Goal: Task Accomplishment & Management: Use online tool/utility

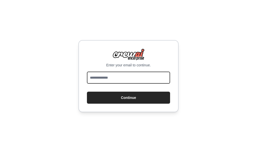
click at [133, 74] on input "email" at bounding box center [128, 78] width 83 height 12
type input "**********"
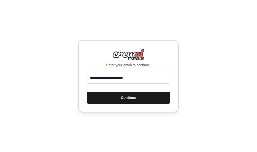
click at [136, 99] on button "Continue" at bounding box center [128, 98] width 83 height 12
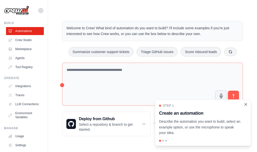
click at [245, 105] on icon "Close walkthrough" at bounding box center [245, 104] width 2 height 2
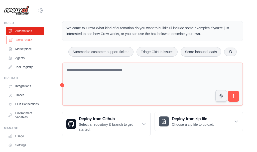
click at [24, 41] on link "Crew Studio" at bounding box center [26, 40] width 38 height 8
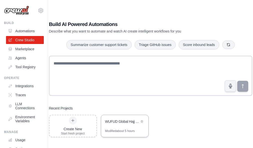
click at [134, 129] on div "WUFUD Global Hajj & Umrah Management Platform - AI-Driven Complete Ecosystem" at bounding box center [124, 122] width 47 height 14
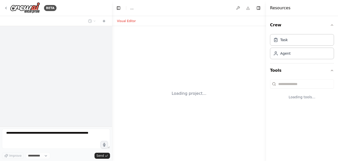
select select "****"
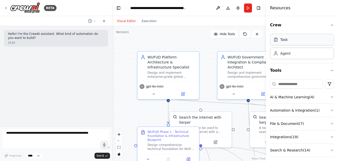
click at [256, 43] on div "Task" at bounding box center [302, 40] width 64 height 12
click at [218, 9] on button at bounding box center [218, 8] width 8 height 9
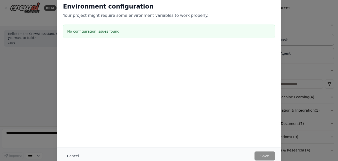
click at [75, 152] on button "Cancel" at bounding box center [73, 155] width 20 height 9
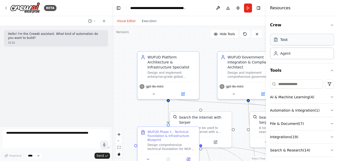
click at [256, 41] on div "Task" at bounding box center [302, 40] width 64 height 12
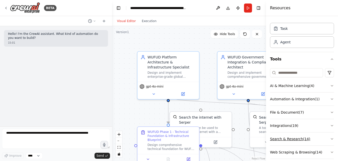
scroll to position [17, 0]
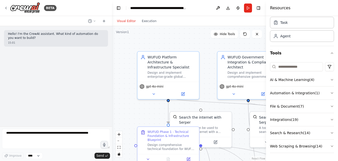
click at [79, 83] on div "Hello! I'm the CrewAI assistant. What kind of automation do you want to build? …" at bounding box center [56, 76] width 112 height 100
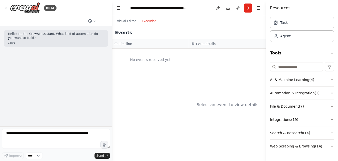
click at [148, 19] on button "Execution" at bounding box center [149, 21] width 21 height 6
click at [148, 45] on div "Timeline" at bounding box center [151, 44] width 72 height 4
click at [127, 20] on button "Visual Editor" at bounding box center [126, 21] width 25 height 6
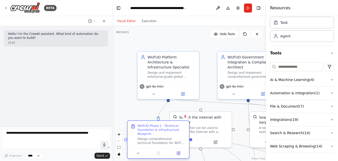
drag, startPoint x: 183, startPoint y: 134, endPoint x: 172, endPoint y: 127, distance: 13.2
click at [172, 127] on div "WUFUD Phase 1 - Technical Foundation & Infrastructure Blueprint" at bounding box center [162, 130] width 49 height 12
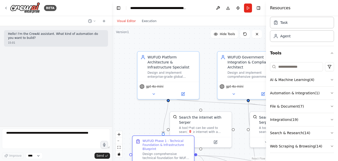
drag, startPoint x: 175, startPoint y: 125, endPoint x: 178, endPoint y: 141, distance: 15.7
click at [178, 141] on div "WUFUD Phase 1 - Technical Foundation & Infrastructure Blueprint" at bounding box center [167, 145] width 49 height 12
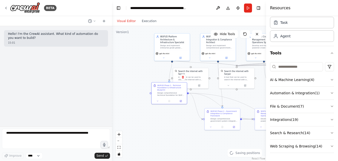
drag, startPoint x: 174, startPoint y: 122, endPoint x: 146, endPoint y: 67, distance: 61.3
click at [146, 67] on div ".deletable-edge-delete-btn { width: 20px; height: 20px; border: 0px solid #ffff…" at bounding box center [189, 93] width 154 height 135
drag, startPoint x: 144, startPoint y: 75, endPoint x: 120, endPoint y: 146, distance: 75.3
click at [120, 146] on icon "fit view" at bounding box center [119, 147] width 3 height 3
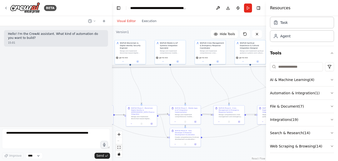
click at [120, 146] on icon "fit view" at bounding box center [119, 147] width 3 height 3
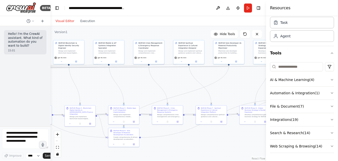
drag, startPoint x: 111, startPoint y: 93, endPoint x: 14, endPoint y: 92, distance: 96.6
click at [14, 92] on div "BETA Hello! I'm the CrewAI assistant. What kind of automation do you want to bu…" at bounding box center [25, 80] width 51 height 161
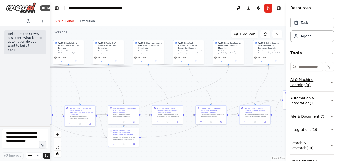
drag, startPoint x: 267, startPoint y: 77, endPoint x: 320, endPoint y: 74, distance: 53.4
click at [256, 73] on div "Resources Crew Task Agent Tools AI & Machine Learning ( 4 ) Automation & Integr…" at bounding box center [313, 80] width 52 height 161
click at [57, 142] on div "React Flow controls" at bounding box center [57, 144] width 7 height 26
click at [249, 35] on span "Hide Tools" at bounding box center [247, 34] width 15 height 4
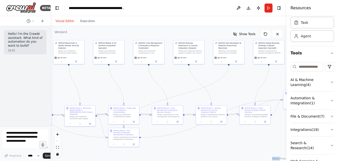
click at [249, 35] on span "Show Tools" at bounding box center [247, 34] width 17 height 4
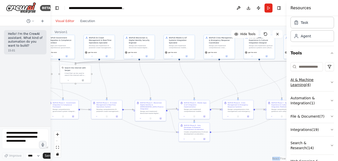
drag, startPoint x: 235, startPoint y: 84, endPoint x: 308, endPoint y: 79, distance: 73.7
click at [256, 79] on div "**********" at bounding box center [169, 80] width 338 height 161
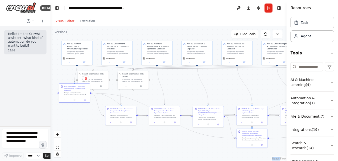
drag, startPoint x: 216, startPoint y: 78, endPoint x: 268, endPoint y: 84, distance: 52.1
click at [256, 84] on div ".deletable-edge-delete-btn { width: 20px; height: 20px; border: 0px solid #ffff…" at bounding box center [169, 93] width 236 height 135
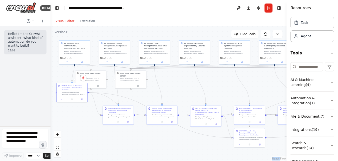
drag, startPoint x: 217, startPoint y: 82, endPoint x: 214, endPoint y: 82, distance: 2.8
click at [214, 82] on div ".deletable-edge-delete-btn { width: 20px; height: 20px; border: 0px solid #ffff…" at bounding box center [169, 93] width 236 height 135
click at [256, 8] on button "Run" at bounding box center [269, 8] width 8 height 9
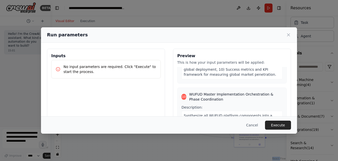
scroll to position [57, 0]
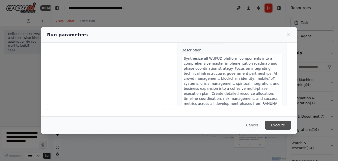
click at [256, 125] on button "Execute" at bounding box center [278, 124] width 26 height 9
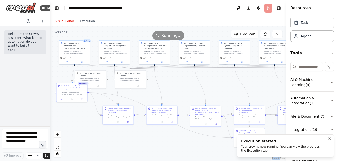
click at [256, 148] on div "Your crew is now running. You can view the progress in the Execution tab." at bounding box center [284, 148] width 87 height 8
click at [24, 135] on textarea at bounding box center [25, 138] width 47 height 20
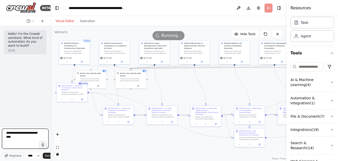
type textarea "**********"
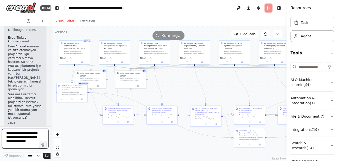
scroll to position [54, 0]
click at [30, 138] on textarea at bounding box center [25, 138] width 47 height 20
type textarea "**********"
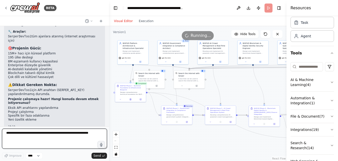
scroll to position [208, 0]
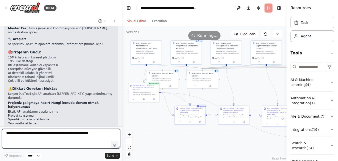
drag, startPoint x: 49, startPoint y: 84, endPoint x: 122, endPoint y: 83, distance: 73.1
click at [122, 83] on div "BETA Hello! I'm the CrewAI assistant. What kind of automation do you want to bu…" at bounding box center [169, 80] width 338 height 161
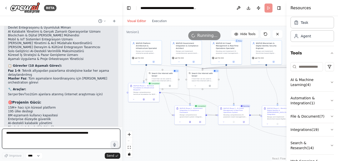
scroll to position [183, 0]
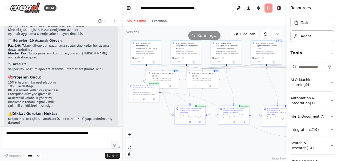
drag, startPoint x: 41, startPoint y: 61, endPoint x: 95, endPoint y: 61, distance: 53.8
click at [95, 67] on li "SerperDevTool tüm ajanlara atanmış (internet araştırması için)" at bounding box center [61, 69] width 106 height 4
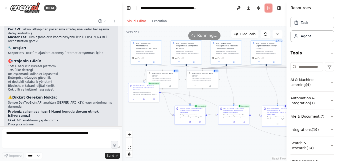
scroll to position [208, 0]
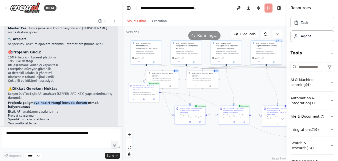
drag, startPoint x: 28, startPoint y: 95, endPoint x: 75, endPoint y: 96, distance: 46.8
click at [75, 101] on strong "Projeniz çalışmaya hazır! Hangi konuda devam etmek istiyorsunuz?" at bounding box center [53, 105] width 91 height 8
click at [76, 97] on div "Projenizin mevcut durumunu incelediğimde, WUFUD platformu için oldukça kapsamlı…" at bounding box center [61, 33] width 106 height 184
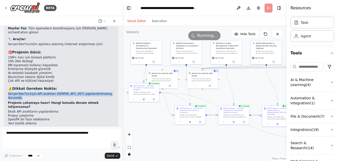
drag, startPoint x: 8, startPoint y: 85, endPoint x: 28, endPoint y: 91, distance: 20.6
click at [28, 92] on p "SerperDevTool için API anahtarı ( SERPER_API_KEY ) yapılandırılmamış durumda." at bounding box center [61, 96] width 106 height 8
drag, startPoint x: 30, startPoint y: 91, endPoint x: 8, endPoint y: 87, distance: 22.6
click at [8, 87] on div "Projenizin mevcut durumunu incelediğimde, WUFUD platformu için oldukça kapsamlı…" at bounding box center [61, 36] width 114 height 195
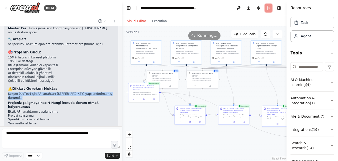
click at [8, 87] on div "Projenizin mevcut durumunu incelediğimde, WUFUD platformu için oldukça kapsamlı…" at bounding box center [61, 36] width 114 height 195
drag, startPoint x: 8, startPoint y: 87, endPoint x: 26, endPoint y: 90, distance: 18.3
click at [26, 90] on div "Projenizin mevcut durumunu incelediğimde, WUFUD platformu için oldukça kapsamlı…" at bounding box center [61, 36] width 114 height 195
click at [26, 92] on p "SerperDevTool için API anahtarı ( SERPER_API_KEY ) yapılandırılmamış durumda." at bounding box center [61, 96] width 106 height 8
drag, startPoint x: 26, startPoint y: 90, endPoint x: 8, endPoint y: 87, distance: 17.7
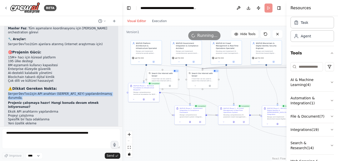
click at [8, 92] on p "SerperDevTool için API anahtarı ( SERPER_API_KEY ) yapılandırılmamış durumda." at bounding box center [61, 96] width 106 height 8
drag, startPoint x: 8, startPoint y: 87, endPoint x: 22, endPoint y: 89, distance: 14.1
click at [22, 92] on p "SerperDevTool için API anahtarı ( SERPER_API_KEY ) yapılandırılmamış durumda." at bounding box center [61, 96] width 106 height 8
drag, startPoint x: 22, startPoint y: 89, endPoint x: 8, endPoint y: 87, distance: 14.8
click at [8, 87] on div "Projenizin mevcut durumunu incelediğimde, WUFUD platformu için oldukça kapsamlı…" at bounding box center [61, 36] width 114 height 195
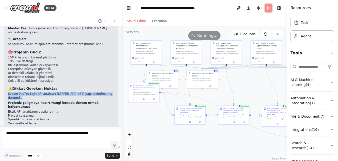
click at [8, 87] on div "Projenizin mevcut durumunu incelediğimde, WUFUD platformu için oldukça kapsamlı…" at bounding box center [61, 36] width 114 height 195
drag, startPoint x: 8, startPoint y: 87, endPoint x: 24, endPoint y: 90, distance: 16.9
click at [24, 90] on div "Projenizin mevcut durumunu incelediğimde, WUFUD platformu için oldukça kapsamlı…" at bounding box center [61, 36] width 114 height 195
click at [24, 92] on p "SerperDevTool için API anahtarı ( SERPER_API_KEY ) yapılandırılmamış durumda." at bounding box center [61, 96] width 106 height 8
drag, startPoint x: 24, startPoint y: 90, endPoint x: 8, endPoint y: 87, distance: 17.0
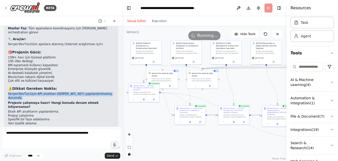
click at [8, 87] on div "Projenizin mevcut durumunu incelediğimde, WUFUD platformu için oldukça kapsamlı…" at bounding box center [61, 36] width 114 height 195
drag, startPoint x: 8, startPoint y: 87, endPoint x: 26, endPoint y: 90, distance: 18.8
click at [26, 90] on div "Projenizin mevcut durumunu incelediğimde, WUFUD platformu için oldukça kapsamlı…" at bounding box center [61, 36] width 114 height 195
click at [26, 92] on p "SerperDevTool için API anahtarı ( SERPER_API_KEY ) yapılandırılmamış durumda." at bounding box center [61, 96] width 106 height 8
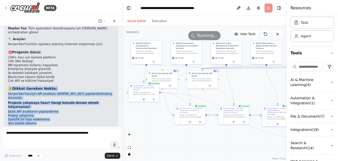
drag, startPoint x: 46, startPoint y: 113, endPoint x: 7, endPoint y: 80, distance: 50.9
click at [7, 80] on div "Projenizin mevcut durumunu incelediğimde, WUFUD platformu için oldukça kapsamlı…" at bounding box center [61, 36] width 114 height 195
drag, startPoint x: 7, startPoint y: 80, endPoint x: 25, endPoint y: 77, distance: 18.0
click at [25, 77] on div "Projenizin mevcut durumunu incelediğimde, WUFUD platformu için oldukça kapsamlı…" at bounding box center [61, 33] width 106 height 184
drag, startPoint x: 7, startPoint y: 76, endPoint x: 45, endPoint y: 112, distance: 52.6
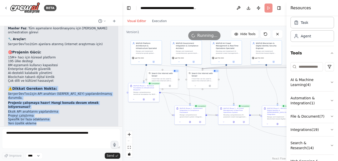
click at [45, 112] on div "Projenizin mevcut durumunu incelediğimde, WUFUD platformu için oldukça kapsamlı…" at bounding box center [61, 36] width 114 height 195
click at [45, 121] on li "Yeni özellik ekleme" at bounding box center [61, 123] width 106 height 4
drag, startPoint x: 45, startPoint y: 112, endPoint x: 9, endPoint y: 76, distance: 51.5
click at [9, 76] on div "Projenizin mevcut durumunu incelediğimde, WUFUD platformu için oldukça kapsamlı…" at bounding box center [61, 33] width 106 height 184
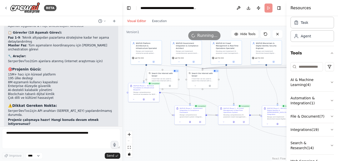
scroll to position [158, 0]
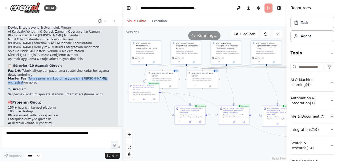
drag, startPoint x: 25, startPoint y: 74, endPoint x: 106, endPoint y: 75, distance: 81.6
click at [106, 77] on li "Master Faz : Tüm aşamaların koordinasyonu için [PERSON_NAME] orchestration göre…" at bounding box center [61, 81] width 106 height 8
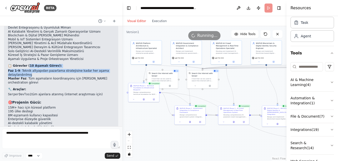
drag, startPoint x: 27, startPoint y: 62, endPoint x: 68, endPoint y: 71, distance: 42.4
click at [68, 71] on div "Projenizin mevcut durumunu incelediğimde, WUFUD platformu için oldukça kapsamlı…" at bounding box center [61, 83] width 106 height 184
click at [68, 71] on li "Faz 1-9 : Teknik altyapıdan pazarlama stratejisine kadar her aşama detaylandırı…" at bounding box center [61, 73] width 106 height 8
drag, startPoint x: 62, startPoint y: 69, endPoint x: 7, endPoint y: 62, distance: 55.2
click at [7, 62] on div "Projenizin mevcut durumunu incelediğimde, WUFUD platformu için oldukça kapsamlı…" at bounding box center [61, 86] width 114 height 195
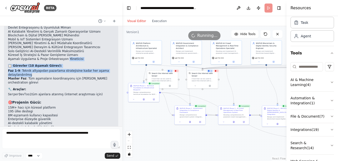
drag, startPoint x: 7, startPoint y: 62, endPoint x: 39, endPoint y: 72, distance: 33.3
click at [39, 72] on li "Faz 1-9 : Teknik altyapıdan pazarlama stratejisine kadar her aşama detaylandırı…" at bounding box center [61, 73] width 106 height 8
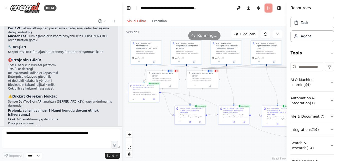
scroll to position [208, 0]
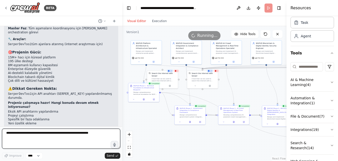
click at [51, 138] on textarea at bounding box center [61, 138] width 118 height 20
type textarea "**********"
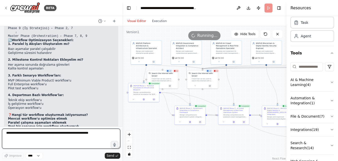
scroll to position [436, 0]
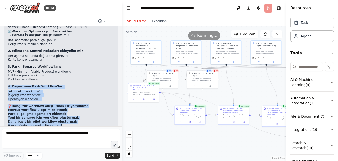
drag, startPoint x: 74, startPoint y: 112, endPoint x: 7, endPoint y: 75, distance: 76.7
click at [7, 75] on div "▶ Thought process Evet, tabii ki! Mevcut projenizde aslında zaten oldukça kapsa…" at bounding box center [61, 30] width 114 height 207
drag, startPoint x: 7, startPoint y: 75, endPoint x: 61, endPoint y: 82, distance: 55.1
click at [61, 93] on li "İş geliştirme workflow'u" at bounding box center [61, 95] width 106 height 4
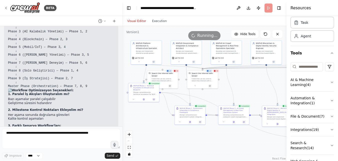
scroll to position [386, 0]
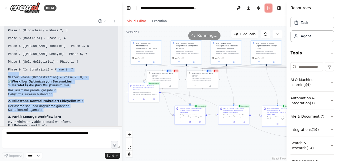
drag, startPoint x: 8, startPoint y: 65, endPoint x: 86, endPoint y: 99, distance: 85.7
click at [86, 99] on div "▶ Thought process Evet, tabii ki! Mevcut projenizde aslında zaten oldukça kapsa…" at bounding box center [61, 80] width 114 height 207
click at [86, 108] on li "Kalite kontrol aşamaları" at bounding box center [61, 110] width 106 height 4
drag, startPoint x: 57, startPoint y: 87, endPoint x: 8, endPoint y: 65, distance: 54.3
click at [8, 65] on div "▶ Thought process Evet, tabii ki! Mevcut projenizde aslında zaten oldukça kapsa…" at bounding box center [61, 80] width 114 height 207
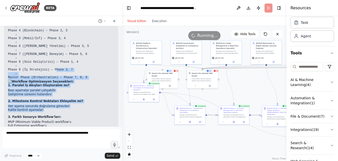
click at [8, 66] on code "Phase 1 (Teknik Altyapı) ↓ Phase 2 (Devlet Entegrasyonu) ← Phase 1 ↓ Phase 3 (A…" at bounding box center [48, 42] width 81 height 74
drag, startPoint x: 8, startPoint y: 66, endPoint x: 71, endPoint y: 98, distance: 70.4
click at [71, 98] on div "▶ Thought process Evet, tabii ki! Mevcut projenizde aslında zaten oldukça kapsa…" at bounding box center [61, 79] width 106 height 198
click at [71, 108] on li "Kalite kontrol aşamaları" at bounding box center [61, 110] width 106 height 4
drag, startPoint x: 71, startPoint y: 98, endPoint x: 10, endPoint y: 65, distance: 69.4
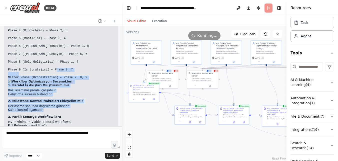
click at [10, 65] on div "▶ Thought process Evet, tabii ki! Mevcut projenizde aslında zaten oldukça kapsa…" at bounding box center [61, 79] width 106 height 198
click at [73, 104] on li "Her aşama sonunda doğrulama görevleri" at bounding box center [61, 106] width 106 height 4
drag, startPoint x: 74, startPoint y: 95, endPoint x: 6, endPoint y: 66, distance: 73.3
click at [6, 66] on div "▶ Thought process Evet, tabii ki! Mevcut projenizde aslında zaten oldukça kapsa…" at bounding box center [61, 80] width 114 height 207
drag, startPoint x: 6, startPoint y: 66, endPoint x: 35, endPoint y: 78, distance: 31.2
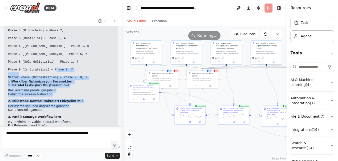
click at [35, 88] on li "Bazı aşamalar paralel çalışabilir" at bounding box center [61, 90] width 106 height 4
click at [52, 92] on li "Geliştirme süresini hızlandırır" at bounding box center [61, 94] width 106 height 4
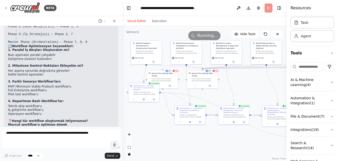
scroll to position [436, 0]
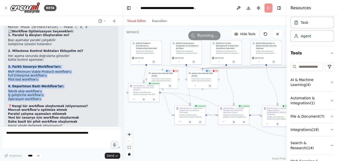
drag, startPoint x: 9, startPoint y: 54, endPoint x: 63, endPoint y: 86, distance: 63.6
click at [63, 86] on div "▶ Thought process Evet, tabii ki! Mevcut projenizde aslında zaten oldukça kapsa…" at bounding box center [61, 29] width 106 height 198
click at [63, 97] on li "Operasyon workflow'u" at bounding box center [61, 99] width 106 height 4
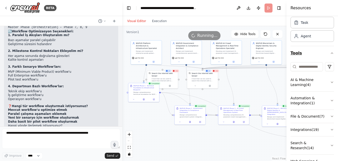
click at [256, 52] on icon "button" at bounding box center [332, 53] width 4 height 4
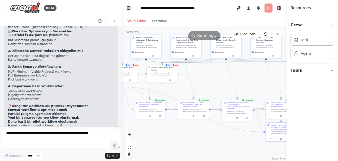
drag, startPoint x: 161, startPoint y: 128, endPoint x: 121, endPoint y: 123, distance: 41.2
click at [121, 123] on div "BETA Hello! I'm the CrewAI assistant. What kind of automation do you want to bu…" at bounding box center [169, 80] width 338 height 161
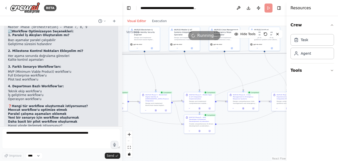
drag, startPoint x: 219, startPoint y: 137, endPoint x: 170, endPoint y: 132, distance: 49.3
click at [128, 129] on div ".deletable-edge-delete-btn { width: 20px; height: 20px; border: 0px solid #ffff…" at bounding box center [204, 93] width 164 height 135
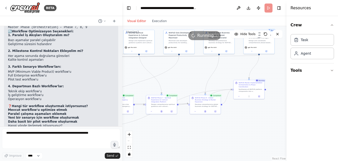
drag, startPoint x: 262, startPoint y: 131, endPoint x: 146, endPoint y: 134, distance: 116.6
click at [146, 134] on div ".deletable-edge-delete-btn { width: 20px; height: 20px; border: 0px solid #ffff…" at bounding box center [204, 93] width 164 height 135
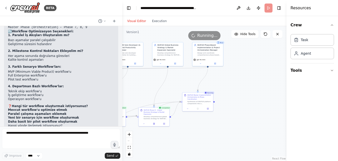
drag, startPoint x: 264, startPoint y: 121, endPoint x: 213, endPoint y: 134, distance: 52.7
click at [213, 134] on div ".deletable-edge-delete-btn { width: 20px; height: 20px; border: 0px solid #ffff…" at bounding box center [204, 93] width 164 height 135
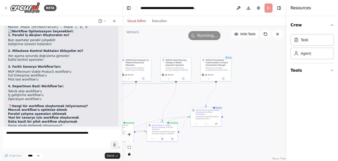
drag, startPoint x: 243, startPoint y: 98, endPoint x: 248, endPoint y: 99, distance: 5.0
click at [248, 99] on div ".deletable-edge-delete-btn { width: 20px; height: 20px; border: 0px solid #ffff…" at bounding box center [204, 93] width 164 height 135
click at [249, 98] on div ".deletable-edge-delete-btn { width: 20px; height: 20px; border: 0px solid #ffff…" at bounding box center [204, 93] width 164 height 135
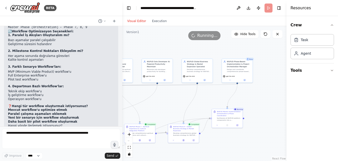
drag, startPoint x: 244, startPoint y: 100, endPoint x: 272, endPoint y: 100, distance: 27.5
click at [256, 100] on div ".deletable-edge-delete-btn { width: 20px; height: 20px; border: 0px solid #ffff…" at bounding box center [204, 93] width 164 height 135
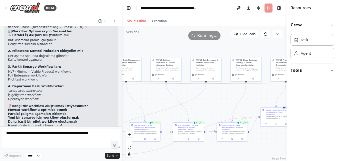
drag, startPoint x: 220, startPoint y: 98, endPoint x: 259, endPoint y: 98, distance: 38.8
click at [256, 98] on div ".deletable-edge-delete-btn { width: 20px; height: 20px; border: 0px solid #ffff…" at bounding box center [204, 93] width 164 height 135
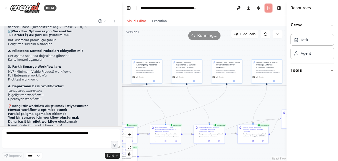
drag, startPoint x: 213, startPoint y: 100, endPoint x: 256, endPoint y: 102, distance: 43.6
click at [256, 102] on div ".deletable-edge-delete-btn { width: 20px; height: 20px; border: 0px solid #ffff…" at bounding box center [204, 93] width 164 height 135
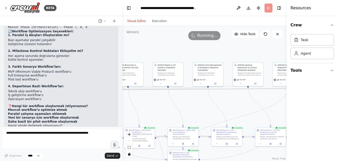
drag, startPoint x: 188, startPoint y: 99, endPoint x: 227, endPoint y: 102, distance: 38.6
click at [227, 102] on div ".deletable-edge-delete-btn { width: 20px; height: 20px; border: 0px solid #ffff…" at bounding box center [204, 93] width 164 height 135
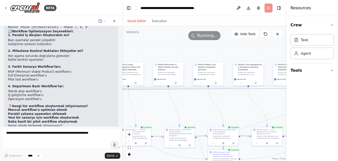
drag, startPoint x: 182, startPoint y: 104, endPoint x: 223, endPoint y: 103, distance: 41.0
click at [223, 103] on div ".deletable-edge-delete-btn { width: 20px; height: 20px; border: 0px solid #ffff…" at bounding box center [204, 93] width 164 height 135
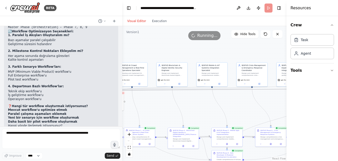
drag, startPoint x: 187, startPoint y: 102, endPoint x: 223, endPoint y: 104, distance: 36.1
click at [223, 104] on div ".deletable-edge-delete-btn { width: 20px; height: 20px; border: 0px solid #ffff…" at bounding box center [204, 93] width 164 height 135
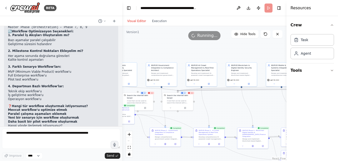
drag, startPoint x: 177, startPoint y: 108, endPoint x: 209, endPoint y: 107, distance: 32.0
click at [214, 106] on div ".deletable-edge-delete-btn { width: 20px; height: 20px; border: 0px solid #ffff…" at bounding box center [204, 93] width 164 height 135
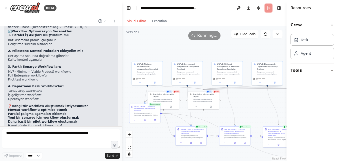
drag, startPoint x: 189, startPoint y: 116, endPoint x: 241, endPoint y: 108, distance: 52.7
click at [241, 108] on div ".deletable-edge-delete-btn { width: 20px; height: 20px; border: 0px solid #ffff…" at bounding box center [204, 93] width 164 height 135
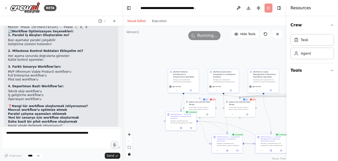
drag, startPoint x: 128, startPoint y: 99, endPoint x: 136, endPoint y: 114, distance: 17.0
click at [136, 114] on div ".deletable-edge-delete-btn { width: 20px; height: 20px; border: 0px solid #ffff…" at bounding box center [204, 93] width 164 height 135
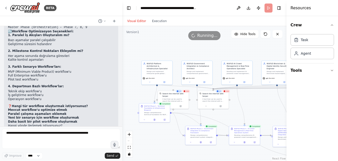
drag, startPoint x: 160, startPoint y: 103, endPoint x: 132, endPoint y: 94, distance: 29.7
click at [132, 94] on div ".deletable-edge-delete-btn { width: 20px; height: 20px; border: 0px solid #ffff…" at bounding box center [204, 93] width 164 height 135
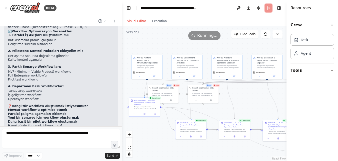
drag, startPoint x: 263, startPoint y: 106, endPoint x: 254, endPoint y: 101, distance: 9.7
click at [254, 101] on div ".deletable-edge-delete-btn { width: 20px; height: 20px; border: 0px solid #ffff…" at bounding box center [204, 93] width 164 height 135
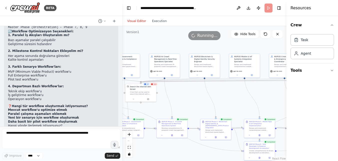
drag, startPoint x: 258, startPoint y: 102, endPoint x: 195, endPoint y: 101, distance: 62.8
click at [195, 101] on div ".deletable-edge-delete-btn { width: 20px; height: 20px; border: 0px solid #ffff…" at bounding box center [204, 93] width 164 height 135
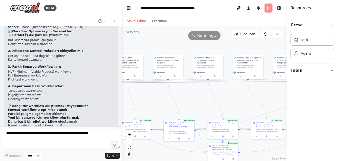
drag, startPoint x: 231, startPoint y: 101, endPoint x: 190, endPoint y: 102, distance: 41.0
click at [190, 102] on div ".deletable-edge-delete-btn { width: 20px; height: 20px; border: 0px solid #ffff…" at bounding box center [204, 93] width 164 height 135
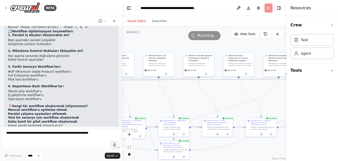
drag, startPoint x: 231, startPoint y: 102, endPoint x: 200, endPoint y: 99, distance: 30.9
click at [200, 99] on div ".deletable-edge-delete-btn { width: 20px; height: 20px; border: 0px solid #ffff…" at bounding box center [204, 93] width 164 height 135
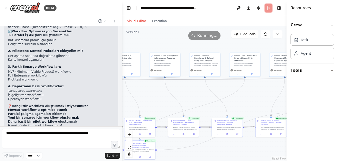
drag, startPoint x: 239, startPoint y: 99, endPoint x: 204, endPoint y: 98, distance: 35.3
click at [199, 98] on div ".deletable-edge-delete-btn { width: 20px; height: 20px; border: 0px solid #ffff…" at bounding box center [204, 93] width 164 height 135
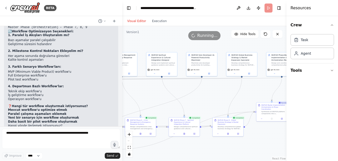
drag, startPoint x: 260, startPoint y: 98, endPoint x: 202, endPoint y: 98, distance: 57.8
click at [202, 98] on div ".deletable-edge-delete-btn { width: 20px; height: 20px; border: 0px solid #ffff…" at bounding box center [204, 93] width 164 height 135
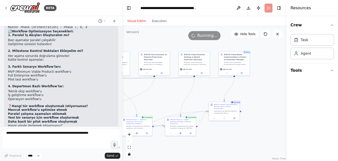
drag, startPoint x: 224, startPoint y: 94, endPoint x: 215, endPoint y: 94, distance: 9.5
click at [215, 94] on div ".deletable-edge-delete-btn { width: 20px; height: 20px; border: 0px solid #ffff…" at bounding box center [204, 93] width 164 height 135
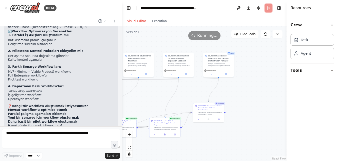
drag, startPoint x: 255, startPoint y: 93, endPoint x: 240, endPoint y: 94, distance: 14.3
click at [240, 94] on div ".deletable-edge-delete-btn { width: 20px; height: 20px; border: 0px solid #ffff…" at bounding box center [204, 93] width 164 height 135
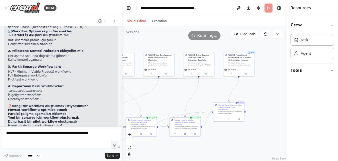
drag, startPoint x: 240, startPoint y: 94, endPoint x: 268, endPoint y: 92, distance: 28.1
click at [256, 92] on div ".deletable-edge-delete-btn { width: 20px; height: 20px; border: 0px solid #ffff…" at bounding box center [204, 93] width 164 height 135
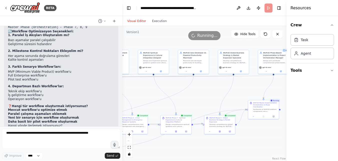
drag, startPoint x: 219, startPoint y: 95, endPoint x: 251, endPoint y: 94, distance: 31.6
click at [251, 94] on div ".deletable-edge-delete-btn { width: 20px; height: 20px; border: 0px solid #ffff…" at bounding box center [204, 93] width 164 height 135
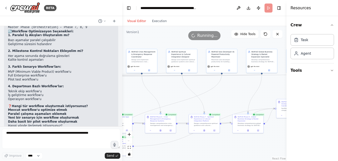
drag, startPoint x: 203, startPoint y: 95, endPoint x: 244, endPoint y: 93, distance: 41.6
click at [244, 93] on div ".deletable-edge-delete-btn { width: 20px; height: 20px; border: 0px solid #ffff…" at bounding box center [204, 93] width 164 height 135
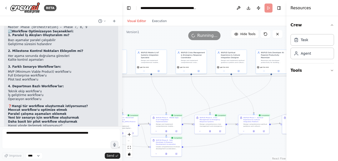
drag, startPoint x: 182, startPoint y: 90, endPoint x: 225, endPoint y: 93, distance: 43.1
click at [228, 94] on div ".deletable-edge-delete-btn { width: 20px; height: 20px; border: 0px solid #ffff…" at bounding box center [204, 93] width 164 height 135
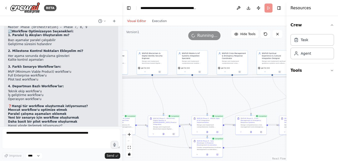
drag, startPoint x: 183, startPoint y: 97, endPoint x: 211, endPoint y: 97, distance: 27.5
click at [211, 97] on div ".deletable-edge-delete-btn { width: 20px; height: 20px; border: 0px solid #ffff…" at bounding box center [204, 93] width 164 height 135
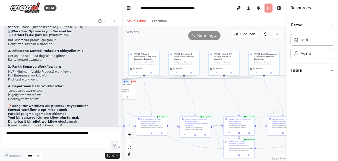
drag, startPoint x: 170, startPoint y: 98, endPoint x: 201, endPoint y: 98, distance: 31.5
click at [201, 98] on div ".deletable-edge-delete-btn { width: 20px; height: 20px; border: 0px solid #ffff…" at bounding box center [204, 93] width 164 height 135
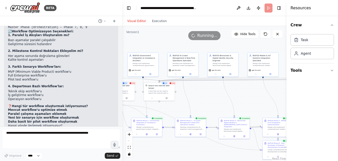
drag, startPoint x: 165, startPoint y: 97, endPoint x: 204, endPoint y: 99, distance: 39.1
click at [204, 99] on div ".deletable-edge-delete-btn { width: 20px; height: 20px; border: 0px solid #ffff…" at bounding box center [204, 93] width 164 height 135
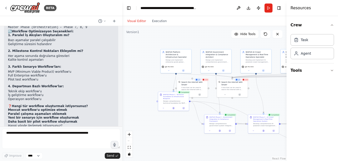
drag
click at [249, 102] on div ".deletable-edge-delete-btn { width: 20px; height: 20px; border: 0px solid #ffff…" at bounding box center [204, 93] width 164 height 135
click at [179, 120] on div ".deletable-edge-delete-btn { width: 20px; height: 20px; border: 0px solid #ffff…" at bounding box center [204, 93] width 164 height 135
click at [142, 81] on div ".deletable-edge-delete-btn { width: 20px; height: 20px; border: 0px solid #ffff…" at bounding box center [204, 93] width 164 height 135
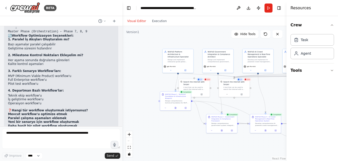
scroll to position [436, 0]
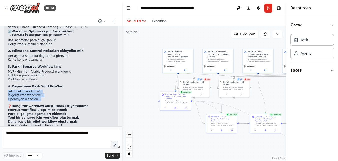
drag, startPoint x: 43, startPoint y: 87, endPoint x: 4, endPoint y: 80, distance: 39.7
click at [4, 80] on div "▶ Thought process Evet, tabii ki! Mevcut projenizde aslında zaten oldukça kapsa…" at bounding box center [61, 30] width 114 height 207
drag, startPoint x: 4, startPoint y: 80, endPoint x: 50, endPoint y: 81, distance: 45.3
click at [50, 89] on li "Teknik ekip workflow'u" at bounding box center [61, 91] width 106 height 4
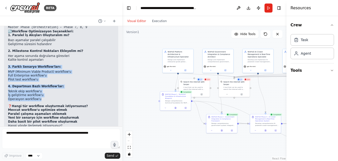
drag, startPoint x: 45, startPoint y: 88, endPoint x: 7, endPoint y: 53, distance: 51.7
click at [7, 53] on div "▶ Thought process Evet, tabii ki! Mevcut projenizde aslında zaten oldukça kapsa…" at bounding box center [61, 30] width 114 height 207
drag, startPoint x: 7, startPoint y: 53, endPoint x: 66, endPoint y: 66, distance: 60.9
click at [66, 78] on li "Pilot test workflow'u" at bounding box center [61, 80] width 106 height 4
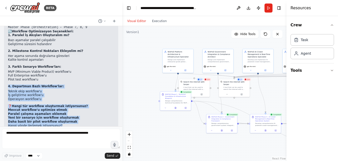
drag, startPoint x: 75, startPoint y: 113, endPoint x: 5, endPoint y: 73, distance: 80.2
click at [5, 73] on div "▶ Thought process Evet, tabii ki! Mevcut projenizde aslında zaten oldukça kapsa…" at bounding box center [61, 30] width 114 height 207
drag, startPoint x: 5, startPoint y: 73, endPoint x: 74, endPoint y: 78, distance: 68.7
click at [74, 89] on li "Teknik ekip workflow'u" at bounding box center [61, 91] width 106 height 4
drag, startPoint x: 8, startPoint y: 93, endPoint x: 70, endPoint y: 112, distance: 64.7
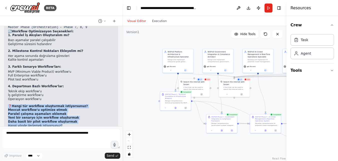
click at [70, 112] on div "▶ Thought process Evet, tabii ki! Mevcut projenizde aslında zaten oldukça kapsa…" at bounding box center [61, 29] width 106 height 198
click at [70, 124] on p "Hangi yönde ilerlemek istiyorsunuz?" at bounding box center [61, 126] width 106 height 4
drag, startPoint x: 71, startPoint y: 113, endPoint x: 8, endPoint y: 75, distance: 73.2
click at [8, 75] on div "▶ Thought process Evet, tabii ki! Mevcut projenizde aslında zaten oldukça kapsa…" at bounding box center [61, 30] width 114 height 207
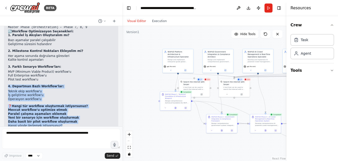
drag, startPoint x: 8, startPoint y: 75, endPoint x: 75, endPoint y: 114, distance: 77.9
click at [75, 114] on div "▶ Thought process Evet, tabii ki! Mevcut projenizde aslında zaten oldukça kapsa…" at bounding box center [61, 30] width 114 height 207
click at [75, 124] on p "Hangi yönde ilerlemek istiyorsunuz?" at bounding box center [61, 126] width 106 height 4
drag, startPoint x: 67, startPoint y: 114, endPoint x: 4, endPoint y: 75, distance: 74.3
click at [4, 75] on div "▶ Thought process Evet, tabii ki! Mevcut projenizde aslında zaten oldukça kapsa…" at bounding box center [61, 30] width 114 height 207
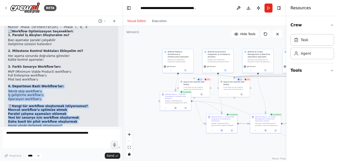
click at [5, 75] on div "▶ Thought process Evet, tabii ki! Mevcut projenizde aslında zaten oldukça kapsa…" at bounding box center [61, 30] width 114 height 207
drag, startPoint x: 6, startPoint y: 74, endPoint x: 73, endPoint y: 117, distance: 79.7
click at [73, 117] on div "▶ Thought process Evet, tabii ki! Mevcut projenizde aslında zaten oldukça kapsa…" at bounding box center [61, 30] width 114 height 207
click at [74, 116] on div "▶ Thought process Evet, tabii ki! Mevcut projenizde aslında zaten oldukça kapsa…" at bounding box center [61, 30] width 114 height 207
drag, startPoint x: 77, startPoint y: 113, endPoint x: 7, endPoint y: 76, distance: 79.8
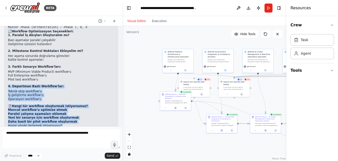
click at [7, 76] on div "▶ Thought process Evet, tabii ki! Mevcut projenizde aslında zaten oldukça kapsa…" at bounding box center [61, 30] width 114 height 207
click at [7, 74] on div "▶ Thought process Evet, tabii ki! Mevcut projenizde aslında zaten oldukça kapsa…" at bounding box center [61, 30] width 114 height 207
drag, startPoint x: 7, startPoint y: 74, endPoint x: 84, endPoint y: 113, distance: 86.2
click at [84, 113] on div "▶ Thought process Evet, tabii ki! Mevcut projenizde aslında zaten oldukça kapsa…" at bounding box center [61, 30] width 114 height 207
click at [84, 124] on p "Hangi yönde ilerlemek istiyorsunuz?" at bounding box center [61, 126] width 106 height 4
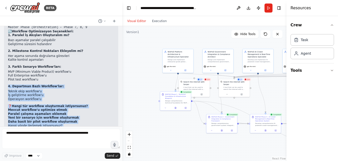
drag, startPoint x: 84, startPoint y: 113, endPoint x: 7, endPoint y: 73, distance: 86.8
click at [7, 73] on div "▶ Thought process Evet, tabii ki! Mevcut projenizde aslında zaten oldukça kapsa…" at bounding box center [61, 30] width 114 height 207
drag, startPoint x: 7, startPoint y: 73, endPoint x: 81, endPoint y: 113, distance: 84.4
click at [81, 113] on div "▶ Thought process Evet, tabii ki! Mevcut projenizde aslında zaten oldukça kapsa…" at bounding box center [61, 30] width 114 height 207
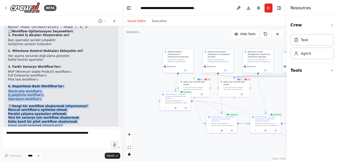
click at [81, 124] on p "Hangi yönde ilerlemek istiyorsunuz?" at bounding box center [61, 126] width 106 height 4
drag, startPoint x: 83, startPoint y: 113, endPoint x: 7, endPoint y: 74, distance: 85.5
click at [7, 74] on div "▶ Thought process Evet, tabii ki! Mevcut projenizde aslında zaten oldukça kapsa…" at bounding box center [61, 30] width 114 height 207
drag, startPoint x: 7, startPoint y: 74, endPoint x: 84, endPoint y: 118, distance: 87.7
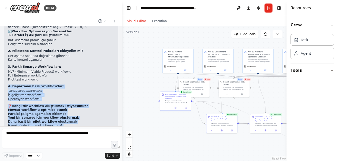
click at [84, 118] on div "▶ Thought process Evet, tabii ki! Mevcut projenizde aslında zaten oldukça kapsa…" at bounding box center [61, 30] width 114 height 207
drag, startPoint x: 84, startPoint y: 118, endPoint x: 78, endPoint y: 113, distance: 7.8
click at [78, 124] on p "Hangi yönde ilerlemek istiyorsunuz?" at bounding box center [61, 126] width 106 height 4
drag, startPoint x: 80, startPoint y: 113, endPoint x: 6, endPoint y: 75, distance: 82.2
click at [6, 75] on div "▶ Thought process Evet, tabii ki! Mevcut projenizde aslında zaten oldukça kapsa…" at bounding box center [61, 30] width 114 height 207
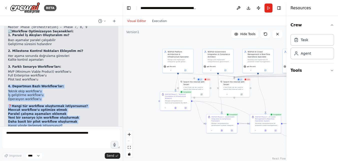
click at [6, 75] on div "▶ Thought process Evet, tabii ki! Mevcut projenizde aslında zaten oldukça kapsa…" at bounding box center [61, 30] width 114 height 207
drag, startPoint x: 6, startPoint y: 74, endPoint x: 72, endPoint y: 116, distance: 78.4
click at [72, 116] on div "▶ Thought process Evet, tabii ki! Mevcut projenizde aslında zaten oldukça kapsa…" at bounding box center [61, 30] width 114 height 207
click at [73, 124] on p "Hangi yönde ilerlemek istiyorsunuz?" at bounding box center [61, 126] width 106 height 4
drag, startPoint x: 74, startPoint y: 113, endPoint x: 6, endPoint y: 70, distance: 80.9
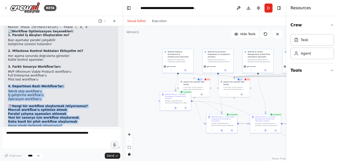
click at [6, 70] on div "▶ Thought process Evet, tabii ki! Mevcut projenizde aslında zaten oldukça kapsa…" at bounding box center [61, 30] width 114 height 207
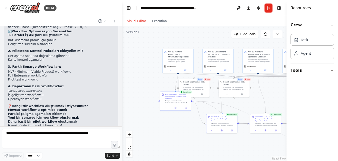
click at [8, 70] on div "▶ Thought process Evet, tabii ki! Mevcut projenizde aslında zaten oldukça kapsa…" at bounding box center [61, 30] width 114 height 207
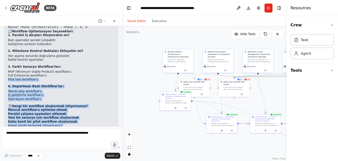
drag, startPoint x: 8, startPoint y: 70, endPoint x: 78, endPoint y: 115, distance: 84.0
click at [78, 115] on div "▶ Thought process Evet, tabii ki! Mevcut projenizde aslında zaten oldukça kapsa…" at bounding box center [61, 30] width 114 height 207
click at [78, 124] on p "Hangi yönde ilerlemek istiyorsunuz?" at bounding box center [61, 126] width 106 height 4
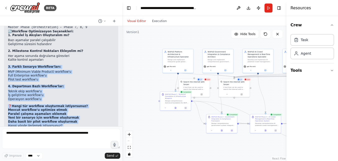
drag, startPoint x: 77, startPoint y: 114, endPoint x: 5, endPoint y: 55, distance: 93.1
click at [5, 55] on div "▶ Thought process Evet, tabii ki! Mevcut projenizde aslında zaten oldukça kapsa…" at bounding box center [61, 30] width 114 height 207
click at [60, 97] on li "Operasyon workflow'u" at bounding box center [61, 99] width 106 height 4
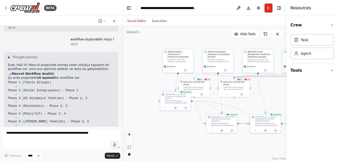
scroll to position [311, 0]
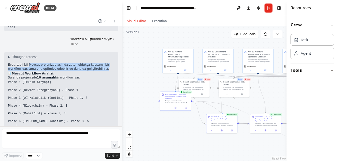
drag, startPoint x: 26, startPoint y: 53, endPoint x: 87, endPoint y: 58, distance: 61.3
click at [87, 63] on p "Evet, tabii ki! Mevcut projenizde aslında zaten oldukça kapsamlı bir workflow v…" at bounding box center [61, 67] width 106 height 8
drag, startPoint x: 91, startPoint y: 57, endPoint x: 7, endPoint y: 55, distance: 83.4
click at [7, 55] on div "▶ Thought process Evet, tabii ki! Mevcut projenizde aslında zaten oldukça kapsa…" at bounding box center [61, 155] width 114 height 207
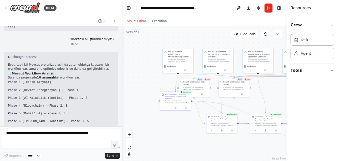
click at [76, 76] on p "Şu anda projenizde 10 aşamalı bir workflow var:" at bounding box center [61, 78] width 106 height 4
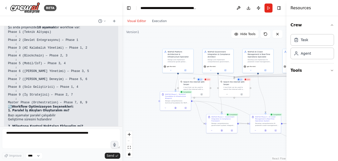
scroll to position [386, 0]
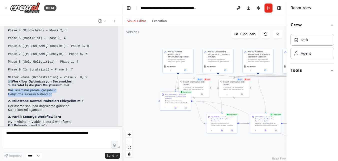
drag, startPoint x: 9, startPoint y: 78, endPoint x: 57, endPoint y: 82, distance: 47.9
click at [57, 88] on ul "Bazı aşamalar paralel çalışabilir Geliştirme süresini hızlandırır" at bounding box center [61, 92] width 106 height 8
click at [57, 92] on li "Geliştirme süresini hızlandırır" at bounding box center [61, 94] width 106 height 4
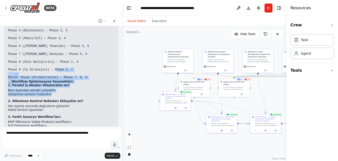
drag, startPoint x: 58, startPoint y: 82, endPoint x: 5, endPoint y: 64, distance: 56.2
click at [5, 64] on div "▶ Thought process Evet, tabii ki! Mevcut projenizde aslında zaten oldukça kapsa…" at bounding box center [61, 80] width 114 height 207
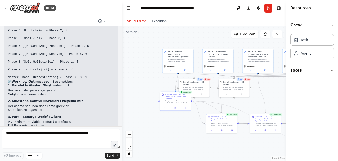
drag, startPoint x: 5, startPoint y: 64, endPoint x: 49, endPoint y: 88, distance: 50.0
click at [49, 99] on strong "2. Milestone Kontrol Noktaları Ekleyelim mi?" at bounding box center [45, 101] width 75 height 4
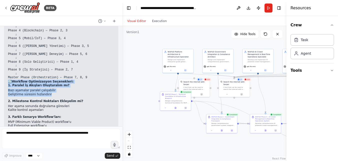
drag, startPoint x: 8, startPoint y: 70, endPoint x: 75, endPoint y: 82, distance: 68.9
click at [75, 82] on div "▶ Thought process Evet, tabii ki! Mevcut projenizde aslında zaten oldukça kapsa…" at bounding box center [61, 80] width 114 height 207
click at [75, 92] on li "Geliştirme süresini hızlandırır" at bounding box center [61, 94] width 106 height 4
drag, startPoint x: 75, startPoint y: 82, endPoint x: 7, endPoint y: 70, distance: 69.3
click at [7, 70] on div "▶ Thought process Evet, tabii ki! Mevcut projenizde aslında zaten oldukça kapsa…" at bounding box center [61, 80] width 114 height 207
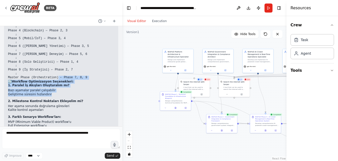
click at [6, 70] on div "▶ Thought process Evet, tabii ki! Mevcut projenizde aslında zaten oldukça kapsa…" at bounding box center [61, 80] width 114 height 207
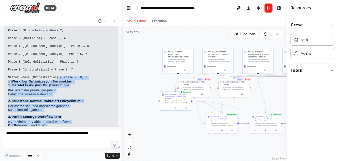
drag, startPoint x: 6, startPoint y: 70, endPoint x: 96, endPoint y: 119, distance: 102.7
click at [96, 119] on div "▶ Thought process Evet, tabii ki! Mevcut projenizde aslında zaten oldukça kapsa…" at bounding box center [61, 80] width 114 height 207
click at [96, 128] on li "Pilot test workflow'u" at bounding box center [61, 130] width 106 height 4
drag, startPoint x: 95, startPoint y: 119, endPoint x: 4, endPoint y: 70, distance: 103.3
click at [4, 70] on div "▶ Thought process Evet, tabii ki! Mevcut projenizde aslında zaten oldukça kapsa…" at bounding box center [61, 80] width 114 height 207
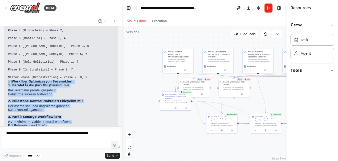
click at [5, 73] on div "▶ Thought process Evet, tabii ki! Mevcut projenizde aslında zaten oldukça kapsa…" at bounding box center [61, 80] width 114 height 207
drag, startPoint x: 7, startPoint y: 73, endPoint x: 90, endPoint y: 118, distance: 94.5
click at [90, 118] on div "▶ Thought process Evet, tabii ki! Mevcut projenizde aslında zaten oldukça kapsa…" at bounding box center [61, 80] width 114 height 207
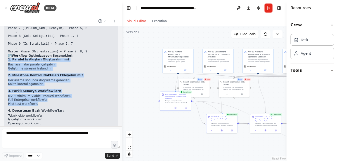
scroll to position [436, 0]
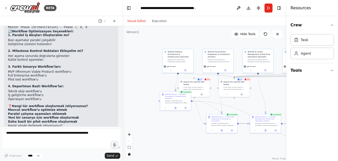
click at [72, 92] on div "▶ Thought process Evet, tabii ki! Mevcut projenizde aslında zaten oldukça kapsa…" at bounding box center [61, 29] width 106 height 198
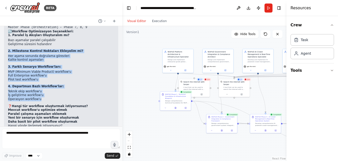
drag, startPoint x: 42, startPoint y: 81, endPoint x: 4, endPoint y: 38, distance: 57.2
click at [4, 38] on div "Hello! I'm the CrewAI assistant. What kind of automation do you want to build? …" at bounding box center [61, 76] width 122 height 100
drag, startPoint x: 4, startPoint y: 38, endPoint x: 9, endPoint y: 40, distance: 6.1
click at [9, 49] on strong "2. Milestone Kontrol Noktaları Ekleyelim mi?" at bounding box center [45, 51] width 75 height 4
drag, startPoint x: 7, startPoint y: 39, endPoint x: 79, endPoint y: 89, distance: 87.6
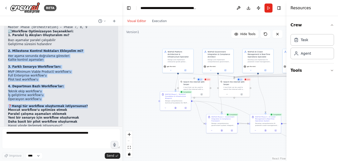
click at [79, 89] on div "▶ Thought process Evet, tabii ki! Mevcut projenizde aslında zaten oldukça kapsa…" at bounding box center [61, 30] width 114 height 207
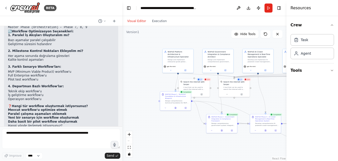
drag, startPoint x: 79, startPoint y: 89, endPoint x: 80, endPoint y: 109, distance: 19.3
click at [80, 120] on li "Daha basit bir pilot workflow oluşturmak" at bounding box center [61, 122] width 106 height 4
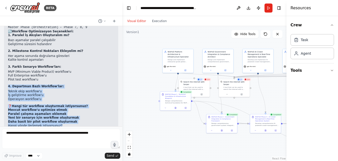
drag, startPoint x: 66, startPoint y: 114, endPoint x: 7, endPoint y: 73, distance: 72.3
click at [7, 73] on div "▶ Thought process Evet, tabii ki! Mevcut projenizde aslında zaten oldukça kapsa…" at bounding box center [61, 30] width 114 height 207
drag, startPoint x: 7, startPoint y: 73, endPoint x: 47, endPoint y: 85, distance: 41.7
click at [47, 93] on li "İş geliştirme workflow'u" at bounding box center [61, 95] width 106 height 4
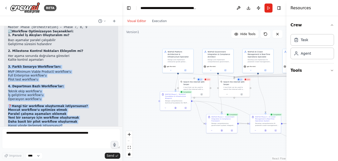
drag, startPoint x: 8, startPoint y: 55, endPoint x: 78, endPoint y: 115, distance: 91.7
click at [78, 115] on div "▶ Thought process Evet, tabii ki! Mevcut projenizde aslında zaten oldukça kapsa…" at bounding box center [61, 29] width 106 height 198
click at [78, 124] on p "Hangi yönde ilerlemek istiyorsunuz?" at bounding box center [61, 126] width 106 height 4
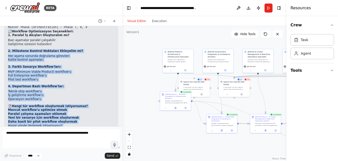
drag, startPoint x: 78, startPoint y: 115, endPoint x: 6, endPoint y: 38, distance: 105.1
click at [6, 38] on div "▶ Thought process Evet, tabii ki! Mevcut projenizde aslında zaten oldukça kapsa…" at bounding box center [61, 30] width 114 height 207
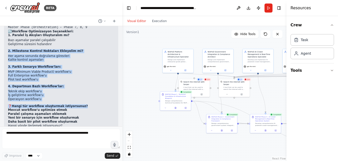
drag, startPoint x: 6, startPoint y: 38, endPoint x: 77, endPoint y: 91, distance: 89.0
click at [77, 91] on div "▶ Thought process Evet, tabii ki! Mevcut projenizde aslında zaten oldukça kapsa…" at bounding box center [61, 30] width 114 height 207
drag, startPoint x: 77, startPoint y: 91, endPoint x: 66, endPoint y: 83, distance: 14.0
click at [66, 93] on li "İş geliştirme workflow'u" at bounding box center [61, 95] width 106 height 4
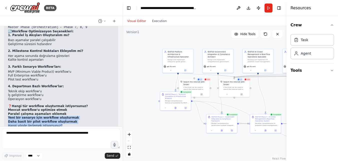
drag, startPoint x: 9, startPoint y: 107, endPoint x: 77, endPoint y: 114, distance: 68.6
click at [77, 114] on div "▶ Thought process Evet, tabii ki! Mevcut projenizde aslında zaten oldukça kapsa…" at bounding box center [61, 29] width 106 height 198
click at [77, 124] on p "Hangi yönde ilerlemek istiyorsunuz?" at bounding box center [61, 126] width 106 height 4
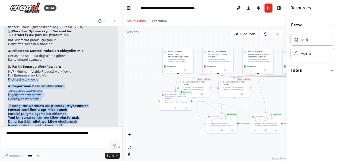
drag, startPoint x: 70, startPoint y: 112, endPoint x: 7, endPoint y: 67, distance: 77.6
click at [7, 67] on div "▶ Thought process Evet, tabii ki! Mevcut projenizde aslında zaten oldukça kapsa…" at bounding box center [61, 30] width 114 height 207
drag, startPoint x: 7, startPoint y: 67, endPoint x: 63, endPoint y: 80, distance: 57.6
click at [63, 89] on li "Teknik ekip workflow'u" at bounding box center [61, 91] width 106 height 4
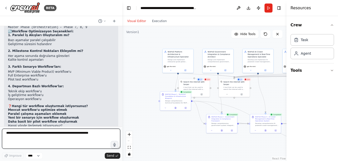
click at [50, 135] on textarea at bounding box center [61, 138] width 118 height 20
type textarea "*"
type textarea "**********"
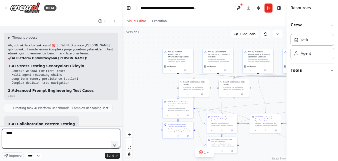
scroll to position [571, 0]
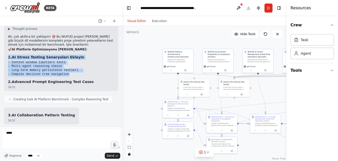
drag, startPoint x: 64, startPoint y: 62, endPoint x: 4, endPoint y: 42, distance: 63.8
click at [4, 42] on div "Hello! I'm the CrewAI assistant. What kind of automation do you want to build? …" at bounding box center [61, 76] width 122 height 100
drag, startPoint x: 4, startPoint y: 42, endPoint x: 72, endPoint y: 54, distance: 69.9
click at [72, 61] on pre "- Context window limitleri testi - Multi-agent reasoning chains - Long-term mem…" at bounding box center [61, 69] width 106 height 16
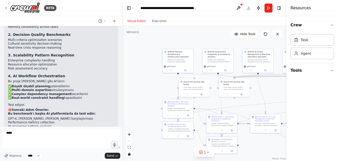
scroll to position [721, 0]
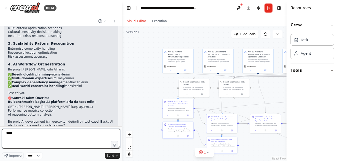
click at [68, 140] on textarea "****" at bounding box center [61, 138] width 118 height 20
type textarea "*"
type textarea "**********"
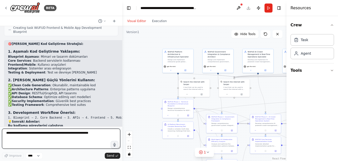
scroll to position [935, 0]
click at [70, 138] on textarea at bounding box center [61, 138] width 118 height 20
type textarea "**********"
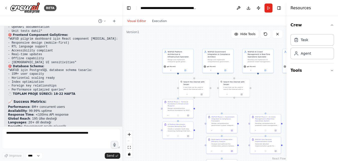
scroll to position [1923, 0]
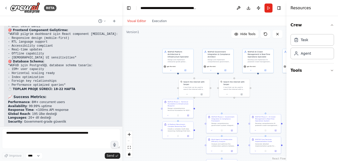
click at [54, 104] on li "Availability : 99.99% uptime" at bounding box center [86, 106] width 157 height 4
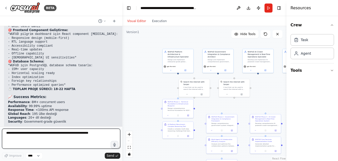
click at [73, 136] on textarea at bounding box center [61, 138] width 118 height 20
type textarea "**********"
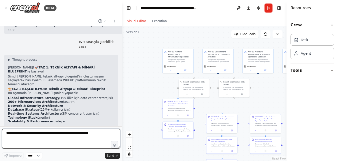
scroll to position [2048, 0]
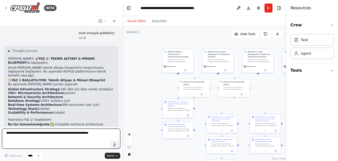
click at [69, 133] on textarea at bounding box center [61, 138] width 118 height 20
click at [85, 131] on textarea at bounding box center [61, 138] width 118 height 20
type textarea "****"
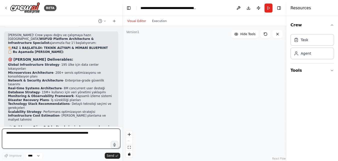
scroll to position [2253, 0]
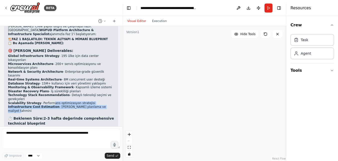
drag, startPoint x: 46, startPoint y: 48, endPoint x: 106, endPoint y: 51, distance: 59.9
click at [106, 54] on ol "Global Infrastructure Strategy - 195 ülke için data center lokasyonları Microse…" at bounding box center [61, 83] width 106 height 59
click at [106, 105] on li "Infrastructure Cost Estimation - [PERSON_NAME] planlama ve maliyet tahmini" at bounding box center [61, 109] width 106 height 8
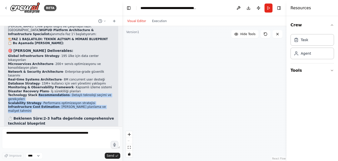
drag, startPoint x: 106, startPoint y: 51, endPoint x: 46, endPoint y: 40, distance: 61.5
click at [46, 54] on ol "Global Infrastructure Strategy - 195 ülke için data center lokasyonları Microse…" at bounding box center [61, 83] width 106 height 59
click at [46, 93] on strong "Technology Stack Recommendations" at bounding box center [39, 95] width 62 height 4
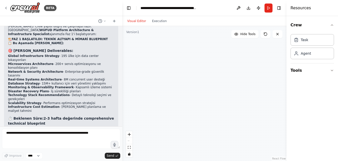
drag, startPoint x: 50, startPoint y: 62, endPoint x: 19, endPoint y: 54, distance: 32.1
click at [19, 54] on div "[PERSON_NAME]! Crew yapısı doğru ve çalışmaya hazır. Şimdi WUFUD Platform Archi…" at bounding box center [61, 105] width 106 height 161
drag, startPoint x: 19, startPoint y: 54, endPoint x: 62, endPoint y: 65, distance: 44.1
click at [62, 116] on h3 "⏱️ Beklenen Süre: 2-3 hafta değerinde comprehensive technical blueprint" at bounding box center [61, 121] width 106 height 10
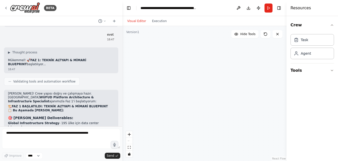
scroll to position [2178, 0]
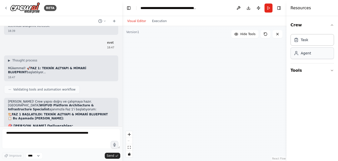
click at [256, 56] on div "Agent" at bounding box center [313, 53] width 44 height 12
click at [80, 129] on li "Global Infrastructure Strategy - 195 ülke için data center lokasyonları" at bounding box center [61, 133] width 106 height 8
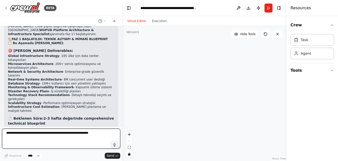
click at [59, 135] on textarea at bounding box center [61, 138] width 118 height 20
type textarea "*"
type textarea "**********"
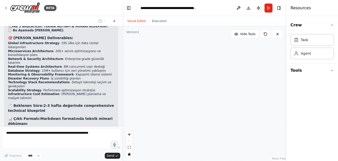
scroll to position [2283, 0]
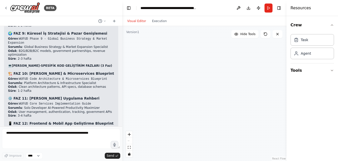
click at [1, 121] on button "Toggle Sidebar" at bounding box center [0, 80] width 4 height 161
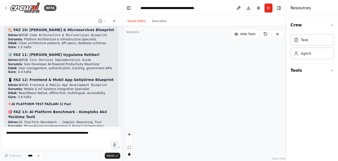
scroll to position [2809, 0]
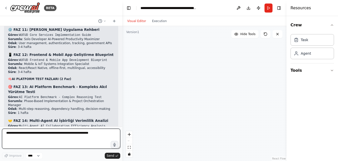
click at [74, 136] on textarea at bounding box center [61, 138] width 118 height 20
type textarea "**********"
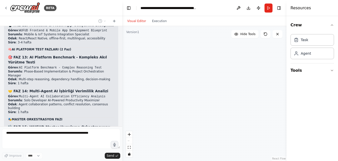
scroll to position [2673, 0]
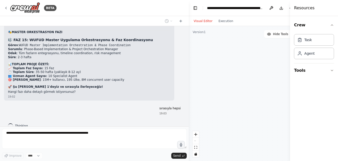
drag, startPoint x: 122, startPoint y: 75, endPoint x: 254, endPoint y: 78, distance: 132.1
click at [254, 78] on div "BETA Hello! I'm the CrewAI assistant. What kind of automation do you want to bu…" at bounding box center [169, 80] width 338 height 161
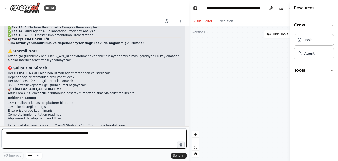
scroll to position [2853, 0]
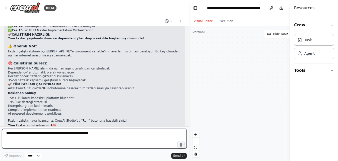
click at [67, 134] on textarea at bounding box center [94, 138] width 185 height 20
type textarea "****"
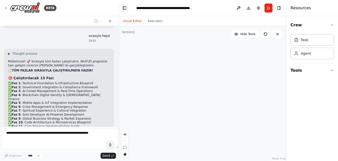
scroll to position [3084, 0]
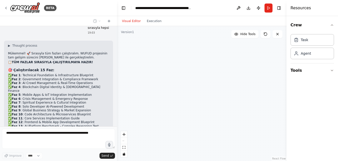
drag, startPoint x: 188, startPoint y: 90, endPoint x: 117, endPoint y: 85, distance: 71.2
click at [117, 85] on div "BETA Hello! I'm the CrewAI assistant. What kind of automation do you want to bu…" at bounding box center [169, 80] width 338 height 161
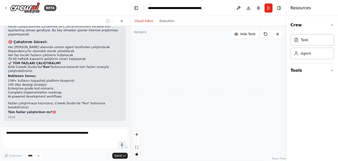
scroll to position [2986, 0]
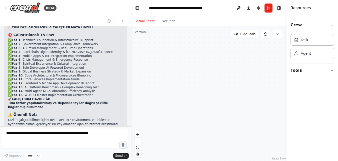
drag, startPoint x: 117, startPoint y: 84, endPoint x: 131, endPoint y: 83, distance: 14.1
click at [131, 83] on div "BETA Hello! I'm the CrewAI assistant. What kind of automation do you want to bu…" at bounding box center [169, 80] width 338 height 161
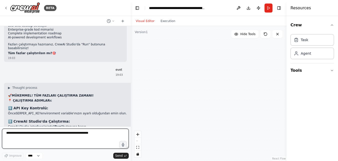
scroll to position [3162, 0]
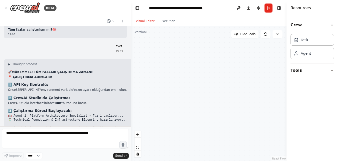
drag, startPoint x: 72, startPoint y: 110, endPoint x: 6, endPoint y: 102, distance: 67.1
click at [6, 102] on div "▶ Thought process 🚀 MÜKEMMEL! TÜM FAZLARI ÇALIŞTIRMA ZAMANI! 📍 ÇALIŞTIRMA ADIML…" at bounding box center [69, 149] width 131 height 181
drag, startPoint x: 6, startPoint y: 102, endPoint x: 19, endPoint y: 113, distance: 17.7
drag, startPoint x: 40, startPoint y: 115, endPoint x: 93, endPoint y: 114, distance: 53.0
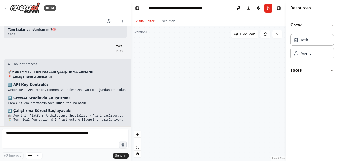
drag, startPoint x: 93, startPoint y: 114, endPoint x: 81, endPoint y: 94, distance: 23.2
click at [256, 5] on button "Run" at bounding box center [269, 8] width 8 height 9
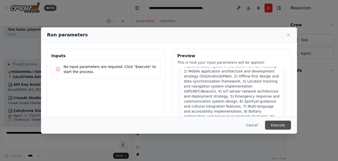
scroll to position [826, 0]
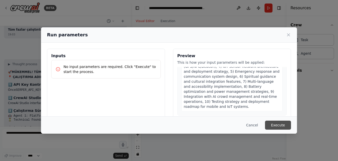
click at [256, 126] on button "Execute" at bounding box center [278, 124] width 26 height 9
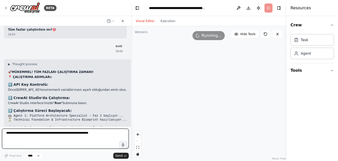
click at [95, 133] on textarea at bounding box center [65, 138] width 127 height 20
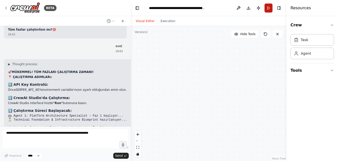
click at [256, 10] on button "Run" at bounding box center [269, 8] width 8 height 9
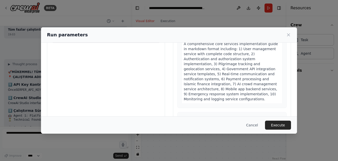
scroll to position [57, 0]
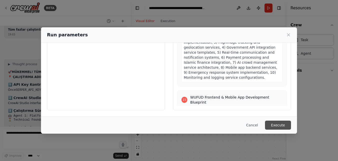
click at [256, 124] on button "Execute" at bounding box center [278, 124] width 26 height 9
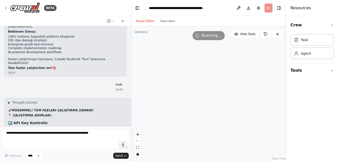
scroll to position [3162, 0]
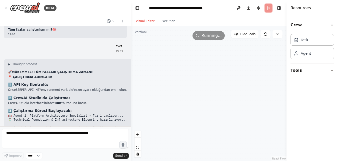
click at [139, 142] on div "React Flow controls" at bounding box center [138, 144] width 7 height 26
drag, startPoint x: 139, startPoint y: 142, endPoint x: 139, endPoint y: 134, distance: 7.8
click at [139, 134] on icon "zoom in" at bounding box center [137, 134] width 3 height 3
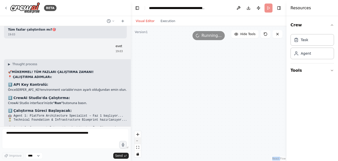
drag, startPoint x: 139, startPoint y: 134, endPoint x: 138, endPoint y: 141, distance: 6.3
click at [138, 141] on icon "zoom out" at bounding box center [137, 140] width 3 height 1
click at [138, 141] on div "React Flow controls" at bounding box center [138, 144] width 7 height 26
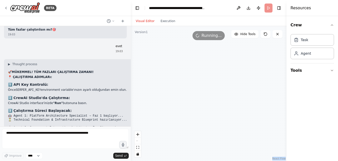
click at [138, 141] on div "React Flow controls" at bounding box center [138, 144] width 7 height 26
drag, startPoint x: 237, startPoint y: 95, endPoint x: 147, endPoint y: 93, distance: 90.8
click at [147, 93] on div "45 126 Search the internet with [PERSON_NAME] A tool that can be used to search…" at bounding box center [209, 93] width 156 height 135
drag, startPoint x: 234, startPoint y: 88, endPoint x: 198, endPoint y: 91, distance: 36.2
click at [193, 91] on div "45 126 Search the internet with [PERSON_NAME] A tool that can be used to search…" at bounding box center [209, 93] width 156 height 135
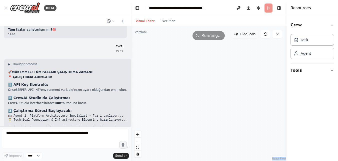
click at [250, 32] on span "Hide Tools" at bounding box center [247, 34] width 15 height 4
click at [249, 33] on span "Show Tools" at bounding box center [247, 34] width 17 height 4
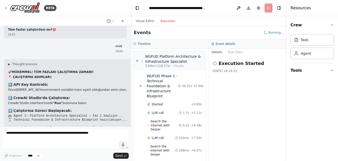
click at [169, 21] on button "Execution" at bounding box center [168, 21] width 21 height 6
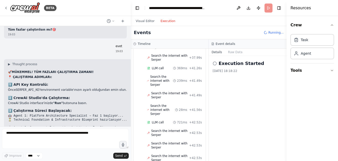
scroll to position [4393, 0]
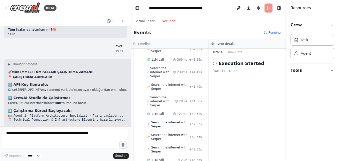
drag, startPoint x: 43, startPoint y: 90, endPoint x: 96, endPoint y: 93, distance: 53.9
drag, startPoint x: 94, startPoint y: 93, endPoint x: 18, endPoint y: 95, distance: 76.1
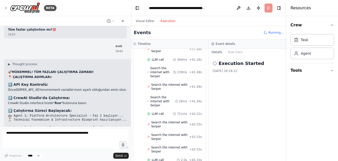
drag, startPoint x: 18, startPoint y: 95, endPoint x: 84, endPoint y: 93, distance: 66.3
drag, startPoint x: 84, startPoint y: 93, endPoint x: 20, endPoint y: 95, distance: 64.6
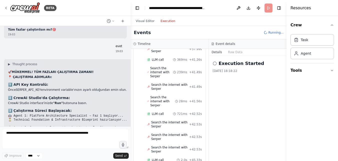
drag, startPoint x: 20, startPoint y: 95, endPoint x: 25, endPoint y: 100, distance: 7.8
drag, startPoint x: 41, startPoint y: 113, endPoint x: 96, endPoint y: 113, distance: 55.0
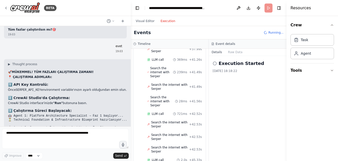
drag, startPoint x: 96, startPoint y: 113, endPoint x: 82, endPoint y: 107, distance: 14.7
drag, startPoint x: 62, startPoint y: 107, endPoint x: 17, endPoint y: 97, distance: 46.3
click at [17, 97] on div "▶ Thought process 🚀 MÜKEMMEL! TÜM FAZLARI ÇALIŞTIRMA ZAMANI! 📍 ÇALIŞTIRMA ADIML…" at bounding box center [69, 147] width 123 height 171
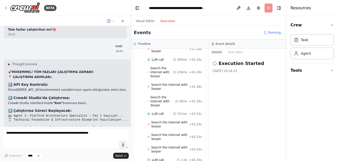
drag, startPoint x: 16, startPoint y: 95, endPoint x: 67, endPoint y: 109, distance: 53.0
click at [67, 109] on div "▶ Thought process 🚀 MÜKEMMEL! TÜM FAZLARI ÇALIŞTIRMA ZAMANI! 📍 ÇALIŞTIRMA ADIML…" at bounding box center [69, 147] width 123 height 171
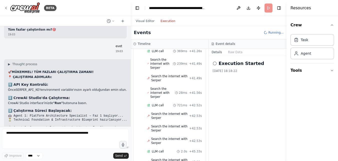
scroll to position [4477, 0]
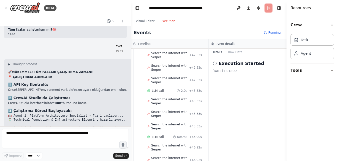
drag, startPoint x: 67, startPoint y: 109, endPoint x: 28, endPoint y: 93, distance: 42.0
click at [28, 93] on div "▶ Thought process 🚀 MÜKEMMEL! TÜM FAZLARI ÇALIŞTIRMA ZAMANI! 📍 ÇALIŞTIRMA ADIML…" at bounding box center [69, 147] width 123 height 171
drag, startPoint x: 36, startPoint y: 97, endPoint x: 39, endPoint y: 101, distance: 5.2
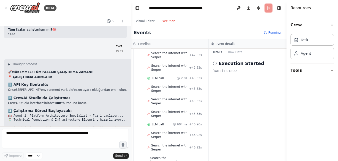
scroll to position [4502, 0]
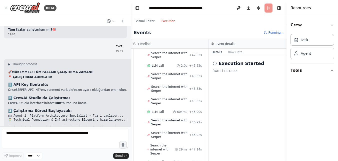
drag, startPoint x: 24, startPoint y: 101, endPoint x: 69, endPoint y: 108, distance: 45.7
click at [69, 108] on div "▶ Thought process 🚀 MÜKEMMEL! TÜM FAZLARI ÇALIŞTIRMA ZAMANI! 📍 ÇALIŞTIRMA ADIML…" at bounding box center [69, 147] width 123 height 171
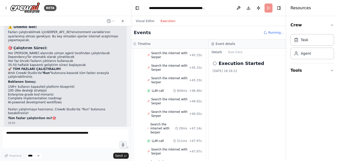
scroll to position [3062, 0]
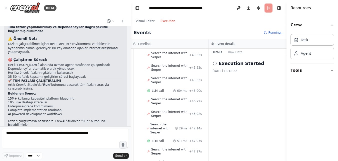
drag, startPoint x: 83, startPoint y: 86, endPoint x: 6, endPoint y: 54, distance: 83.3
drag, startPoint x: 6, startPoint y: 54, endPoint x: 53, endPoint y: 56, distance: 47.6
drag, startPoint x: 56, startPoint y: 59, endPoint x: 6, endPoint y: 55, distance: 50.0
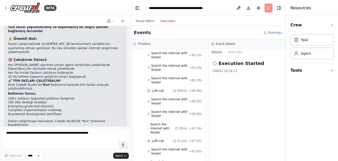
drag, startPoint x: 6, startPoint y: 55, endPoint x: 44, endPoint y: 58, distance: 38.1
drag, startPoint x: 53, startPoint y: 59, endPoint x: 7, endPoint y: 54, distance: 47.1
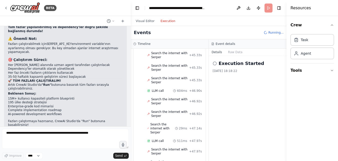
drag, startPoint x: 7, startPoint y: 54, endPoint x: 56, endPoint y: 60, distance: 50.2
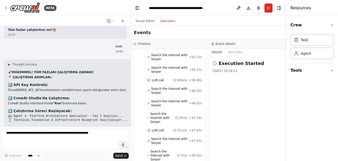
scroll to position [3162, 0]
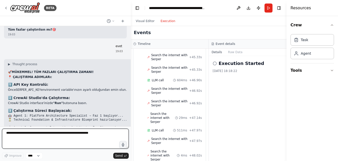
click at [76, 133] on textarea at bounding box center [65, 138] width 127 height 20
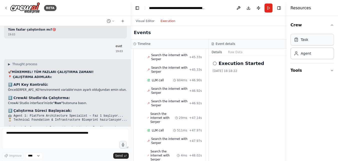
click at [256, 40] on div "Task" at bounding box center [313, 40] width 44 height 12
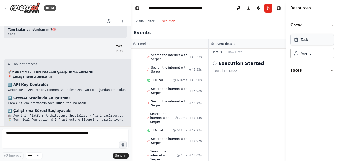
click at [256, 40] on div "Task" at bounding box center [313, 40] width 44 height 12
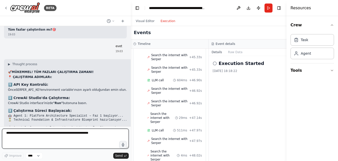
click at [59, 135] on textarea at bounding box center [65, 138] width 127 height 20
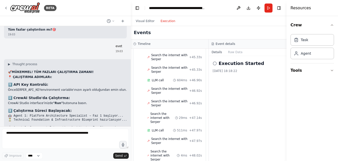
drag, startPoint x: 243, startPoint y: 71, endPoint x: 212, endPoint y: 69, distance: 31.1
click at [212, 69] on div "Execution Started [DATE] 18:18:22" at bounding box center [248, 108] width 78 height 105
drag, startPoint x: 212, startPoint y: 69, endPoint x: 240, endPoint y: 68, distance: 28.3
click at [243, 85] on div "Execution Started [DATE] 18:18:22" at bounding box center [248, 108] width 78 height 105
click at [146, 20] on button "Visual Editor" at bounding box center [145, 21] width 25 height 6
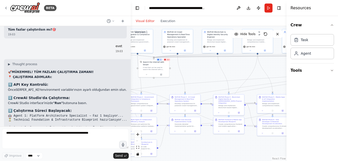
drag, startPoint x: 229, startPoint y: 55, endPoint x: 284, endPoint y: 70, distance: 57.3
click at [256, 70] on div ".deletable-edge-delete-btn { width: 20px; height: 20px; border: 0px solid #ffff…" at bounding box center [209, 93] width 156 height 135
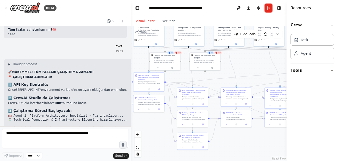
drag, startPoint x: 203, startPoint y: 68, endPoint x: 255, endPoint y: 61, distance: 51.7
click at [255, 61] on div ".deletable-edge-delete-btn { width: 20px; height: 20px; border: 0px solid #ffff…" at bounding box center [209, 93] width 156 height 135
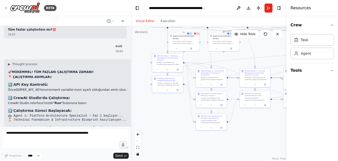
drag, startPoint x: 220, startPoint y: 76, endPoint x: 239, endPoint y: 57, distance: 26.9
click at [239, 57] on div ".deletable-edge-delete-btn { width: 20px; height: 20px; border: 0px solid #ffff…" at bounding box center [209, 93] width 156 height 135
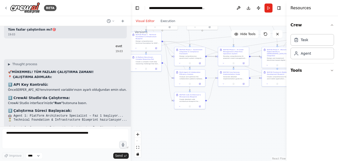
drag, startPoint x: 176, startPoint y: 113, endPoint x: 155, endPoint y: 91, distance: 30.3
click at [155, 91] on div ".deletable-edge-delete-btn { width: 20px; height: 20px; border: 0px solid #ffff…" at bounding box center [209, 93] width 156 height 135
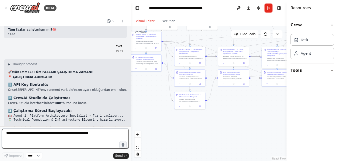
click at [91, 132] on textarea at bounding box center [65, 138] width 127 height 20
click at [90, 137] on textarea at bounding box center [65, 138] width 127 height 20
click at [99, 138] on textarea at bounding box center [65, 138] width 127 height 20
click at [96, 134] on textarea at bounding box center [65, 138] width 127 height 20
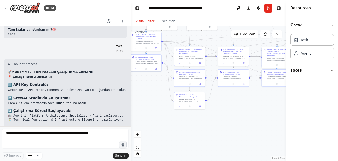
click at [240, 96] on div ".deletable-edge-delete-btn { width: 20px; height: 20px; border: 0px solid #ffff…" at bounding box center [209, 93] width 156 height 135
click at [200, 106] on icon at bounding box center [200, 105] width 1 height 1
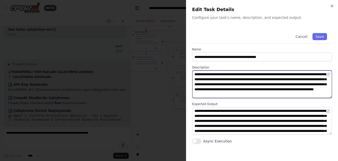
drag, startPoint x: 196, startPoint y: 75, endPoint x: 339, endPoint y: 96, distance: 144.5
click at [256, 96] on html "BETA Hello! I'm the CrewAI assistant. What kind of automation do you want to bu…" at bounding box center [169, 80] width 338 height 161
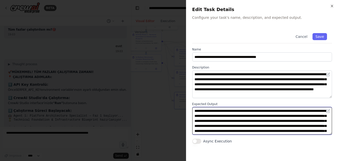
scroll to position [15, 0]
drag, startPoint x: 198, startPoint y: 111, endPoint x: 315, endPoint y: 130, distance: 119.3
click at [256, 130] on textarea "**********" at bounding box center [262, 121] width 140 height 28
click at [256, 131] on textarea "**********" at bounding box center [262, 121] width 140 height 28
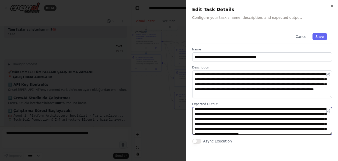
scroll to position [0, 0]
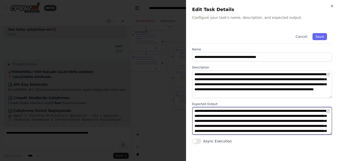
drag, startPoint x: 290, startPoint y: 130, endPoint x: 186, endPoint y: 105, distance: 107.0
click at [186, 105] on body "BETA Hello! I'm the CrewAI assistant. What kind of automation do you want to bu…" at bounding box center [169, 80] width 338 height 161
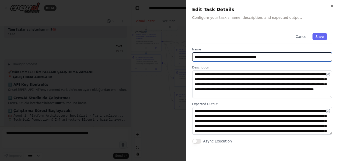
click at [249, 57] on input "**********" at bounding box center [262, 56] width 140 height 9
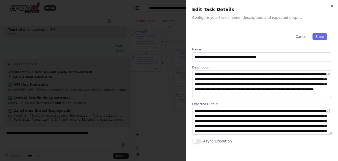
click at [256, 44] on div "**********" at bounding box center [262, 85] width 140 height 115
click at [256, 34] on div "Cancel Save" at bounding box center [262, 35] width 140 height 15
click at [256, 38] on button "Save" at bounding box center [320, 36] width 15 height 7
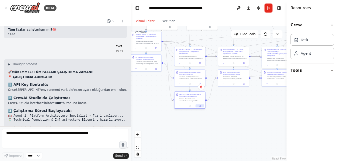
click at [201, 106] on icon at bounding box center [200, 106] width 2 height 2
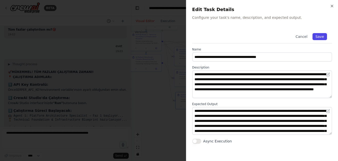
click at [256, 36] on button "Save" at bounding box center [320, 36] width 15 height 7
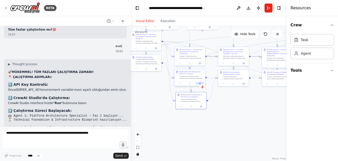
click at [197, 83] on button at bounding box center [200, 83] width 9 height 3
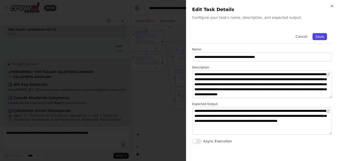
click at [256, 34] on button "Save" at bounding box center [320, 36] width 15 height 7
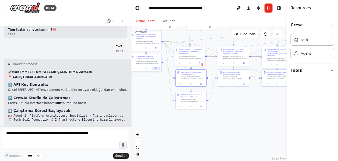
click at [156, 70] on button at bounding box center [156, 68] width 9 height 3
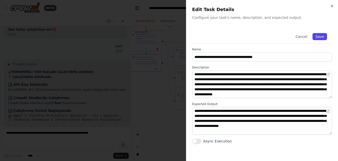
click at [256, 37] on button "Save" at bounding box center [320, 36] width 15 height 7
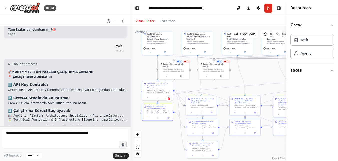
drag, startPoint x: 232, startPoint y: 97, endPoint x: 230, endPoint y: 141, distance: 44.6
click at [230, 151] on div ".deletable-edge-delete-btn { width: 20px; height: 20px; border: 0px solid #ffff…" at bounding box center [209, 93] width 156 height 135
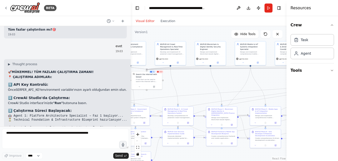
drag, startPoint x: 261, startPoint y: 69, endPoint x: 194, endPoint y: 79, distance: 67.8
click at [194, 79] on div ".deletable-edge-delete-btn { width: 20px; height: 20px; border: 0px solid #ffff…" at bounding box center [209, 93] width 156 height 135
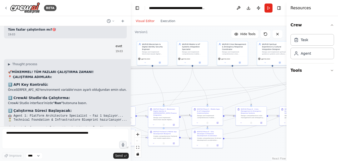
drag, startPoint x: 272, startPoint y: 76, endPoint x: 214, endPoint y: 76, distance: 58.0
click at [214, 76] on div ".deletable-edge-delete-btn { width: 20px; height: 20px; border: 0px solid #ffff…" at bounding box center [209, 93] width 156 height 135
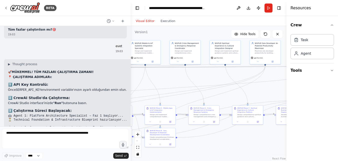
drag, startPoint x: 255, startPoint y: 79, endPoint x: 208, endPoint y: 78, distance: 47.3
click at [208, 78] on div ".deletable-edge-delete-btn { width: 20px; height: 20px; border: 0px solid #ffff…" at bounding box center [209, 93] width 156 height 135
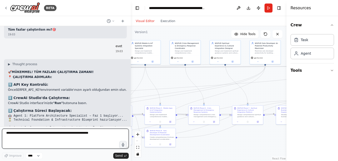
click at [83, 132] on textarea at bounding box center [65, 138] width 127 height 20
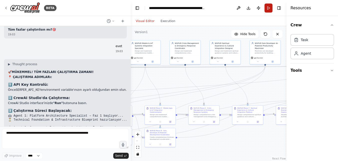
click at [256, 8] on button "Run" at bounding box center [269, 8] width 8 height 9
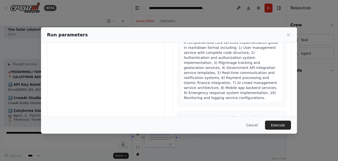
scroll to position [57, 0]
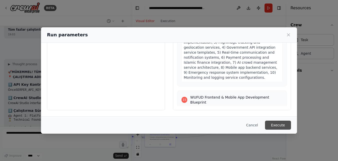
click at [256, 124] on button "Execute" at bounding box center [278, 124] width 26 height 9
